Goal: Check status: Check status

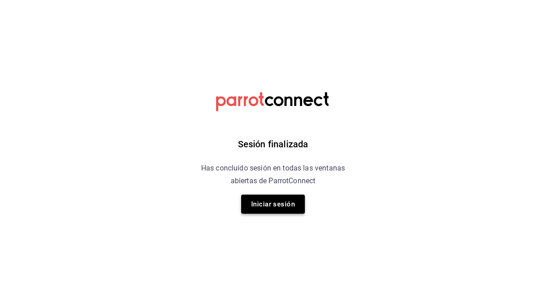
click at [277, 202] on button "Iniciar sesión" at bounding box center [273, 204] width 64 height 19
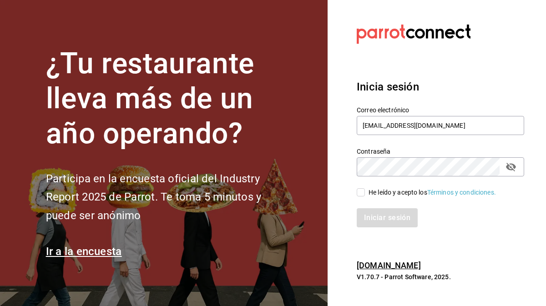
click at [360, 191] on input "He leído y acepto los Términos y condiciones." at bounding box center [361, 192] width 8 height 8
checkbox input "true"
click at [368, 215] on button "Iniciar sesión" at bounding box center [388, 217] width 62 height 19
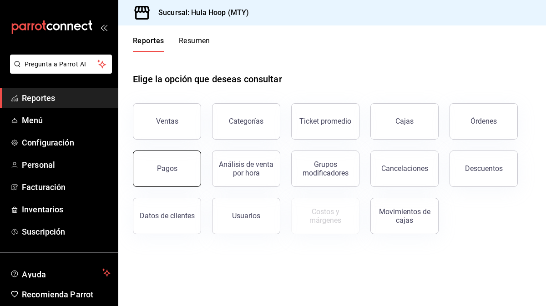
click at [164, 163] on button "Pagos" at bounding box center [167, 169] width 68 height 36
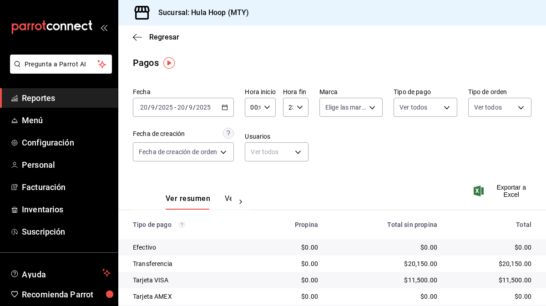
click at [230, 108] on div "2025-09-20 20 / 9 / 2025 - 2025-09-20 20 / 9 / 2025" at bounding box center [183, 107] width 101 height 19
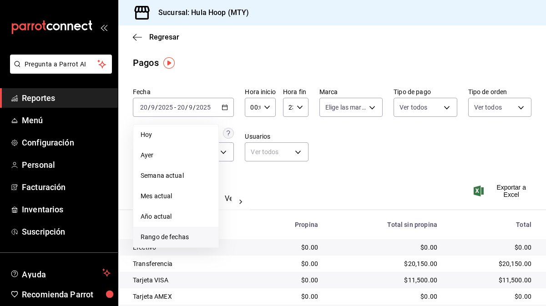
click at [175, 234] on span "Rango de fechas" at bounding box center [176, 237] width 70 height 10
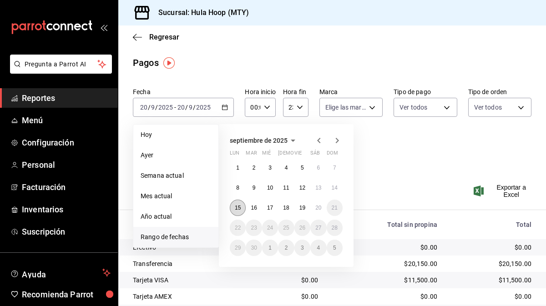
click at [236, 212] on button "15" at bounding box center [238, 208] width 16 height 16
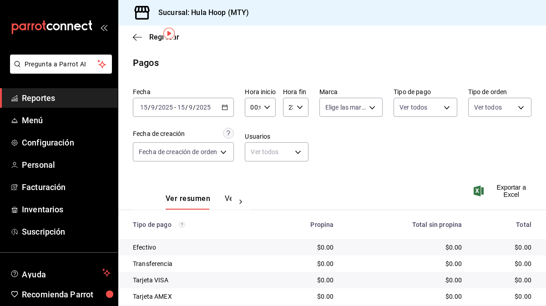
scroll to position [30, 0]
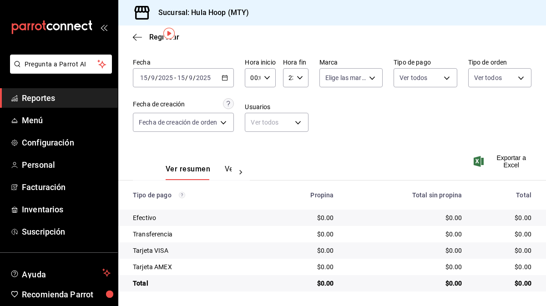
click at [229, 74] on div "2025-09-15 15 / 9 / 2025 - 2025-09-15 15 / 9 / 2025" at bounding box center [183, 77] width 101 height 19
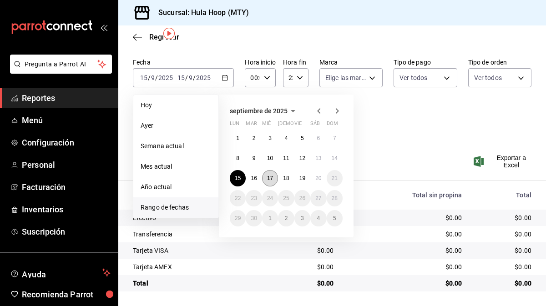
click at [265, 177] on button "17" at bounding box center [270, 178] width 16 height 16
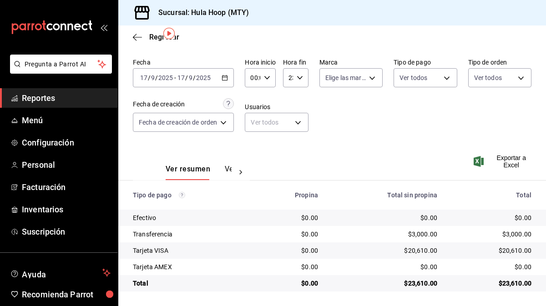
click at [515, 235] on div "$3,000.00" at bounding box center [492, 234] width 80 height 9
copy div "3,000.00"
click at [222, 74] on div "2025-09-17 17 / 9 / 2025 - 2025-09-17 17 / 9 / 2025" at bounding box center [183, 77] width 101 height 19
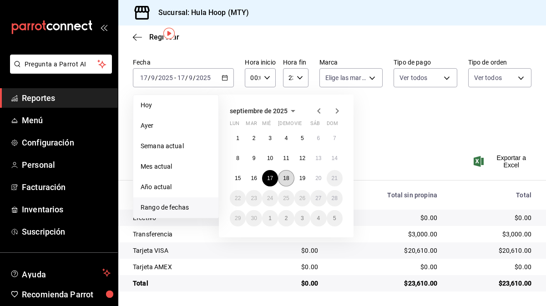
click at [287, 173] on button "18" at bounding box center [286, 178] width 16 height 16
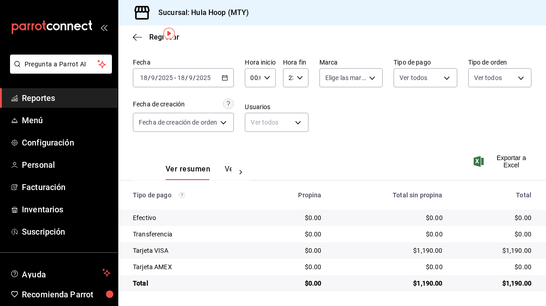
click at [226, 77] on icon "button" at bounding box center [224, 78] width 6 height 6
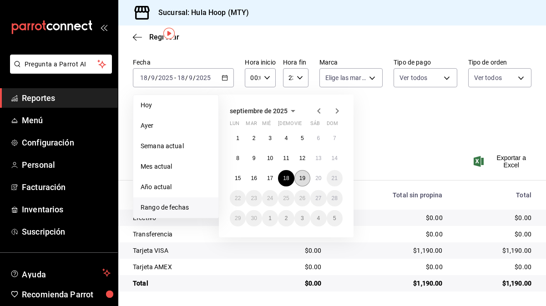
click at [299, 176] on abbr "19" at bounding box center [302, 178] width 6 height 6
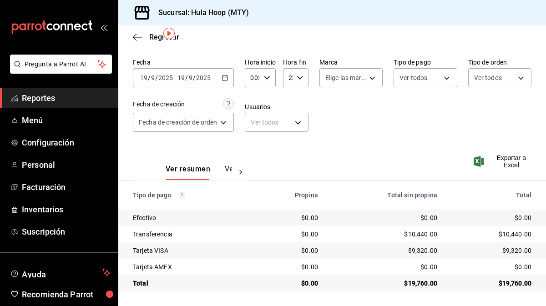
click at [222, 86] on div "2025-09-19 19 / 9 / 2025 - 2025-09-19 19 / 9 / 2025" at bounding box center [183, 77] width 101 height 19
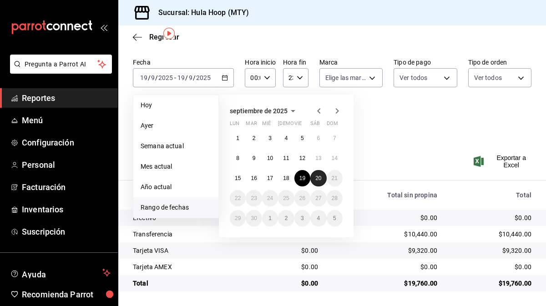
click at [317, 176] on abbr "20" at bounding box center [318, 178] width 6 height 6
